Goal: Task Accomplishment & Management: Manage account settings

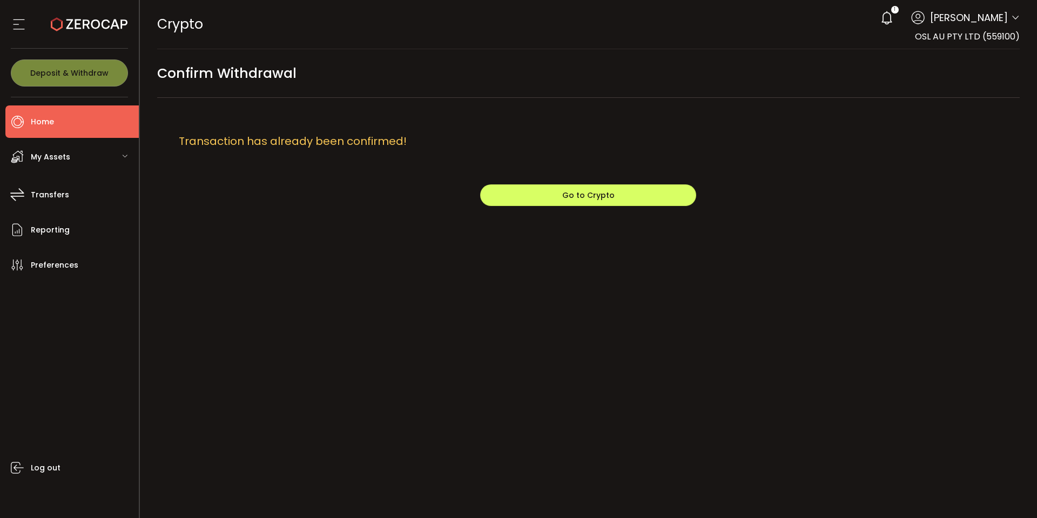
click at [44, 116] on span "Home" at bounding box center [42, 122] width 23 height 16
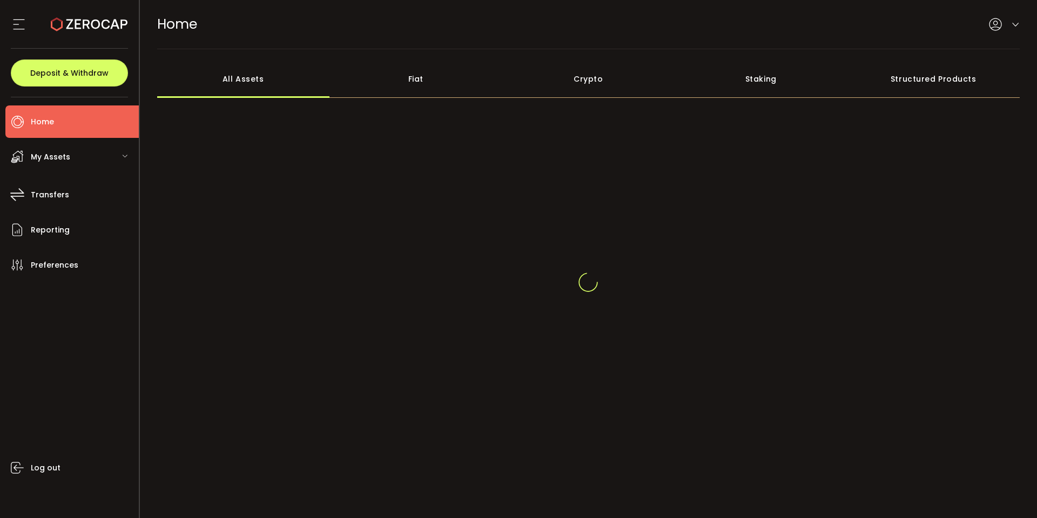
click at [48, 155] on span "My Assets" at bounding box center [50, 157] width 39 height 16
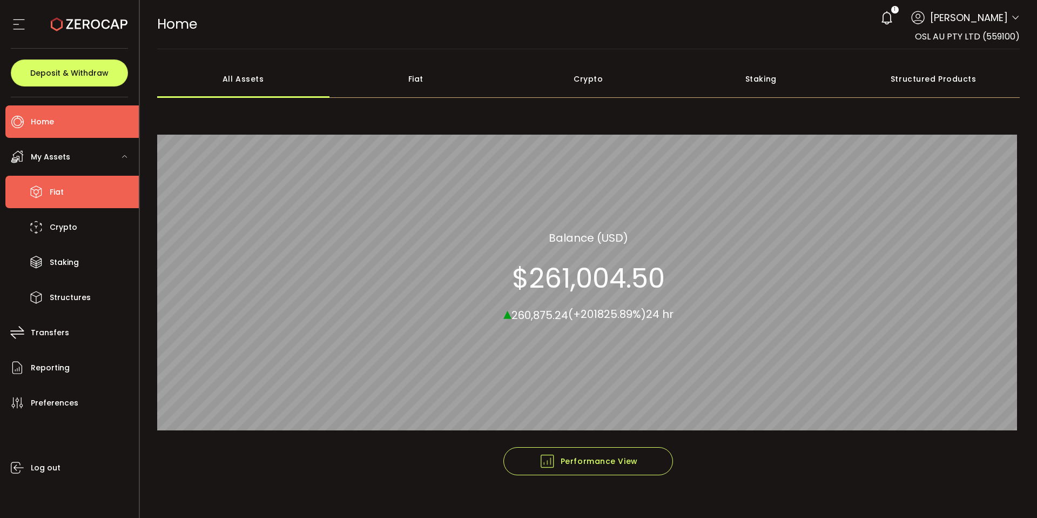
click at [60, 191] on span "Fiat" at bounding box center [57, 192] width 14 height 16
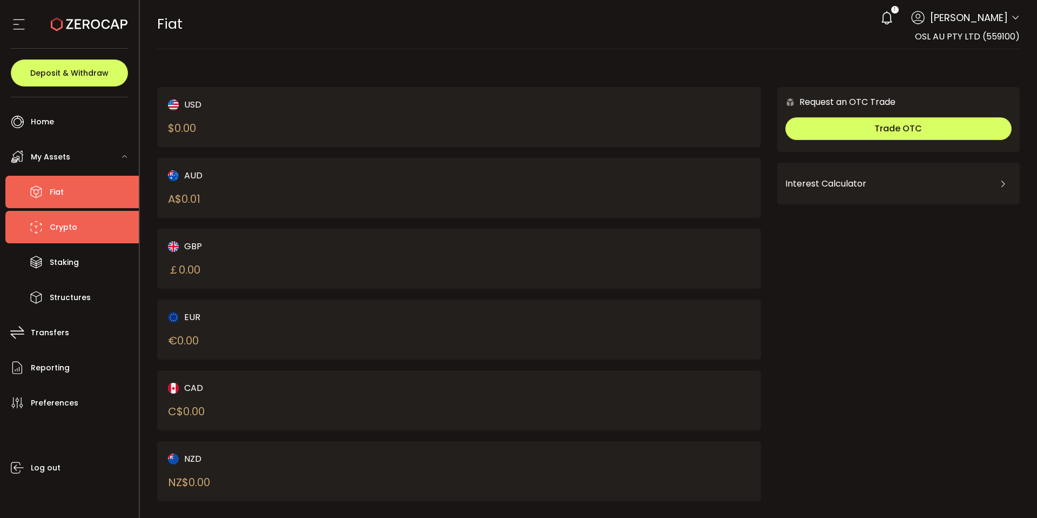
click at [84, 237] on li "Crypto" at bounding box center [71, 227] width 133 height 32
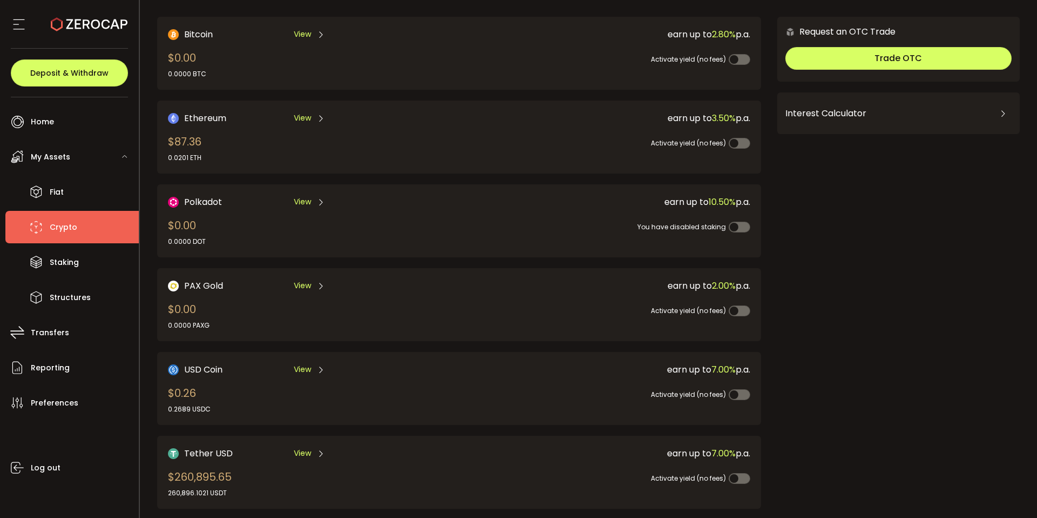
scroll to position [209, 0]
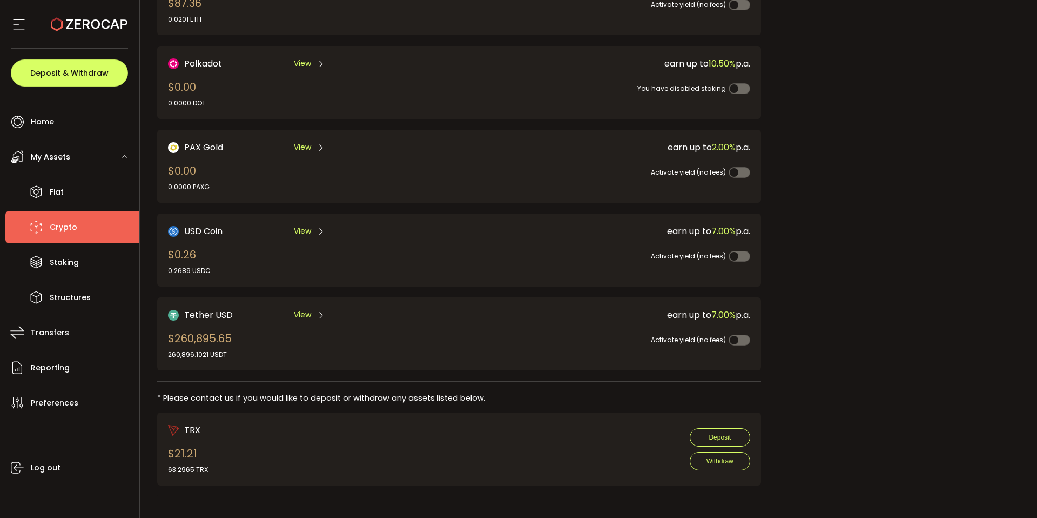
click at [66, 230] on span "Crypto" at bounding box center [64, 227] width 28 height 16
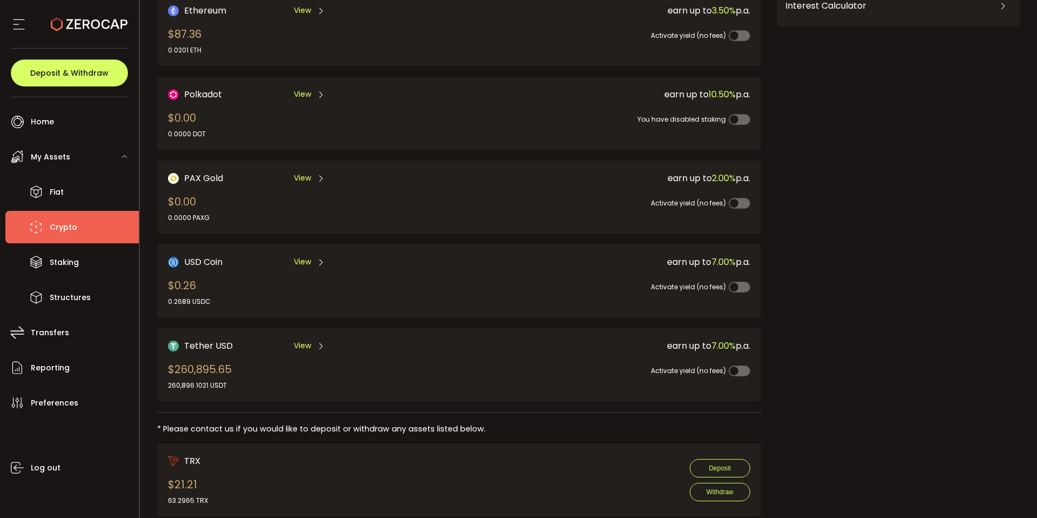
scroll to position [151, 0]
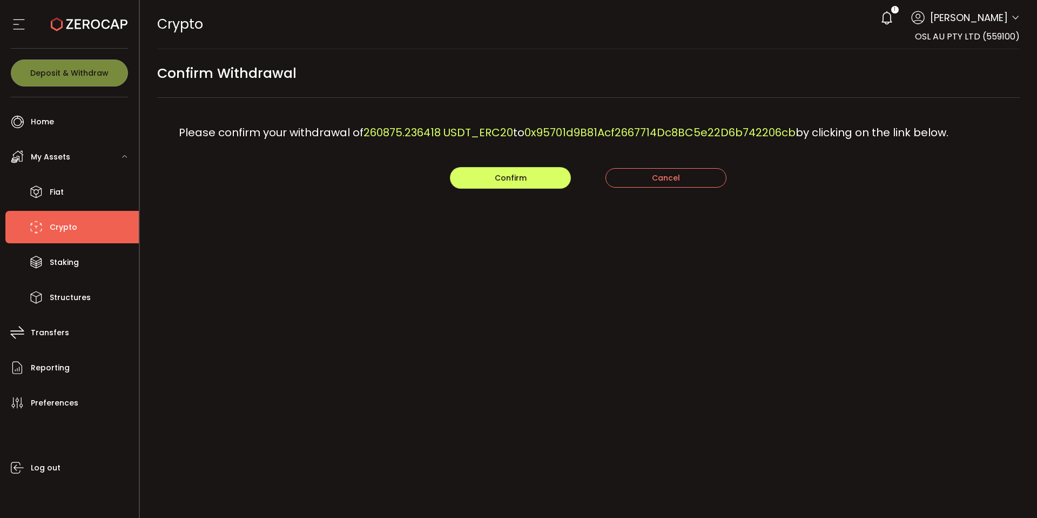
click at [386, 185] on div "Confirm Cancel" at bounding box center [588, 178] width 863 height 22
click at [510, 182] on span "Confirm" at bounding box center [511, 177] width 32 height 11
